Goal: Task Accomplishment & Management: Manage account settings

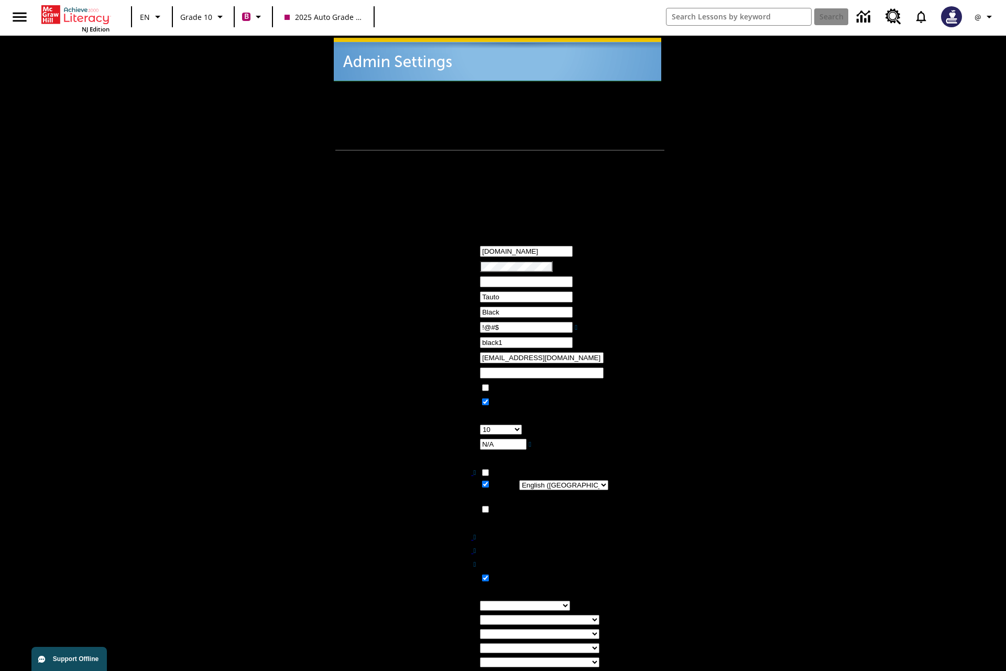
type input "!@#$"
click at [985, 17] on icon "Profile/Settings" at bounding box center [989, 16] width 13 height 13
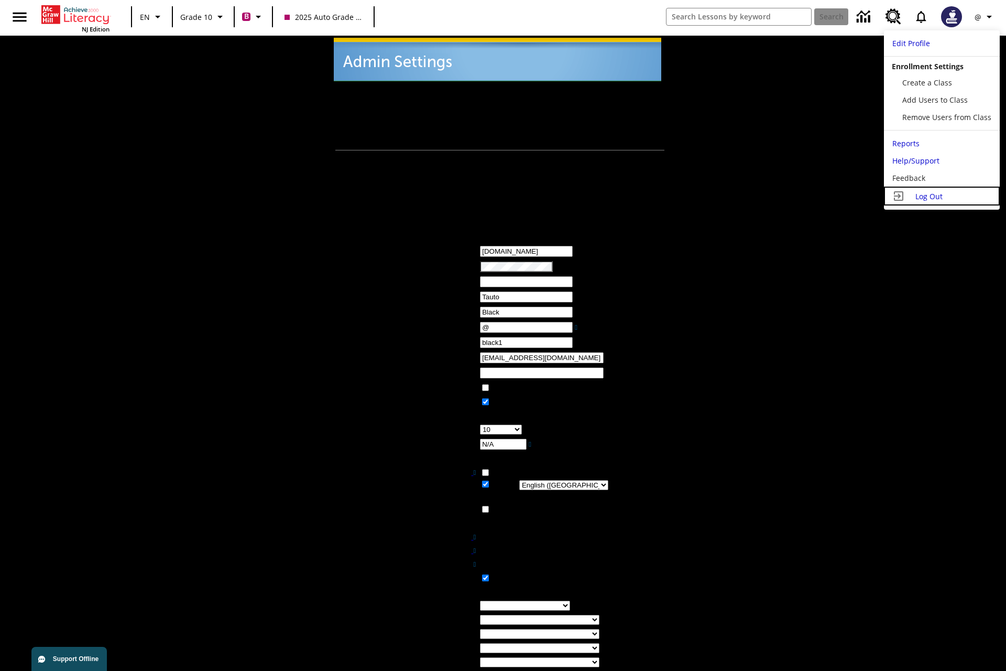
click at [941, 196] on span "Log Out" at bounding box center [928, 196] width 27 height 10
